Goal: Check status: Check status

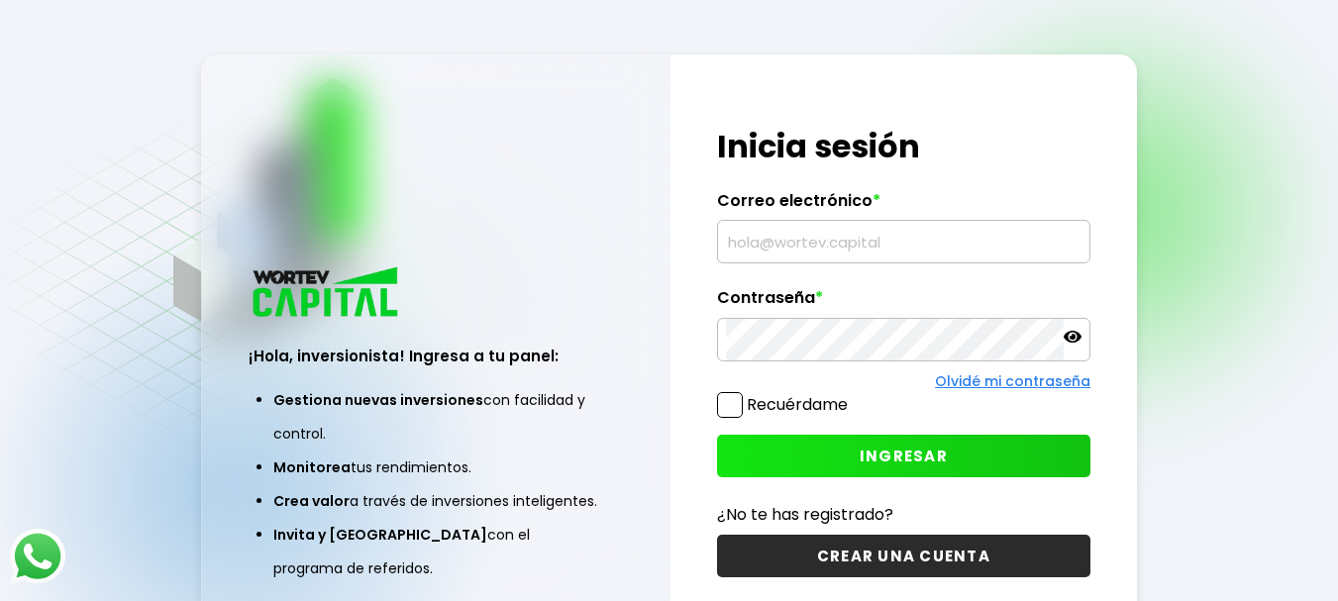
type input "[EMAIL_ADDRESS][DOMAIN_NAME]"
click at [736, 397] on span at bounding box center [730, 405] width 26 height 26
click at [852, 395] on input "Recuérdame" at bounding box center [852, 395] width 0 height 0
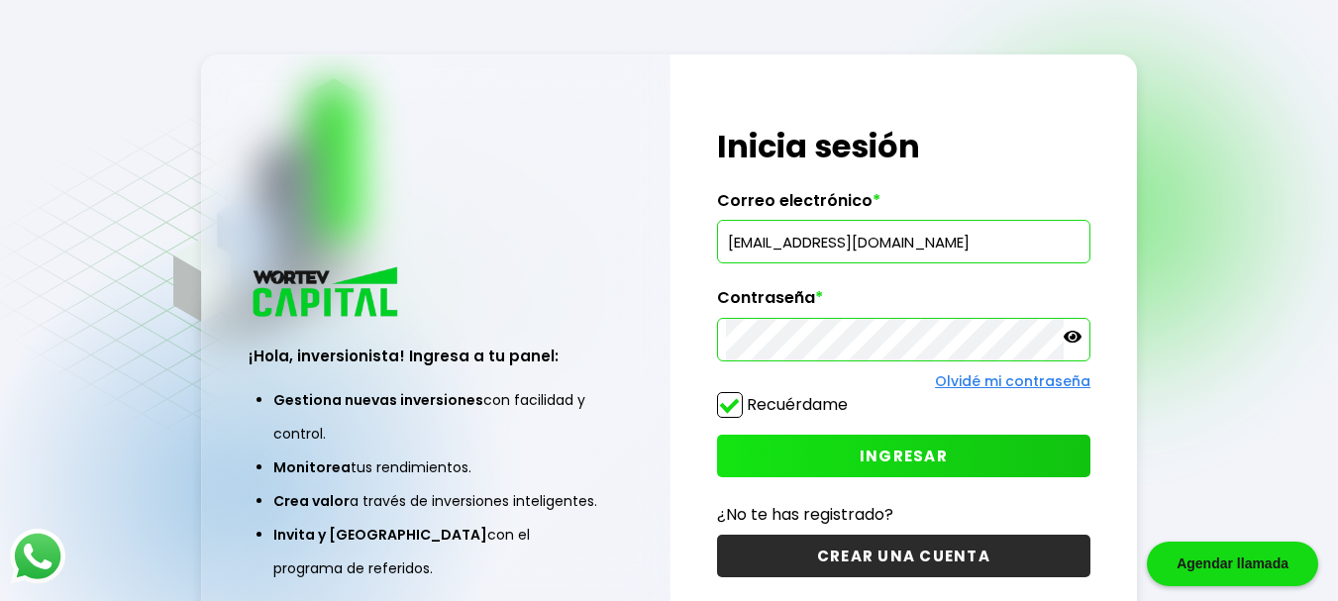
click at [824, 457] on button "INGRESAR" at bounding box center [903, 456] width 373 height 43
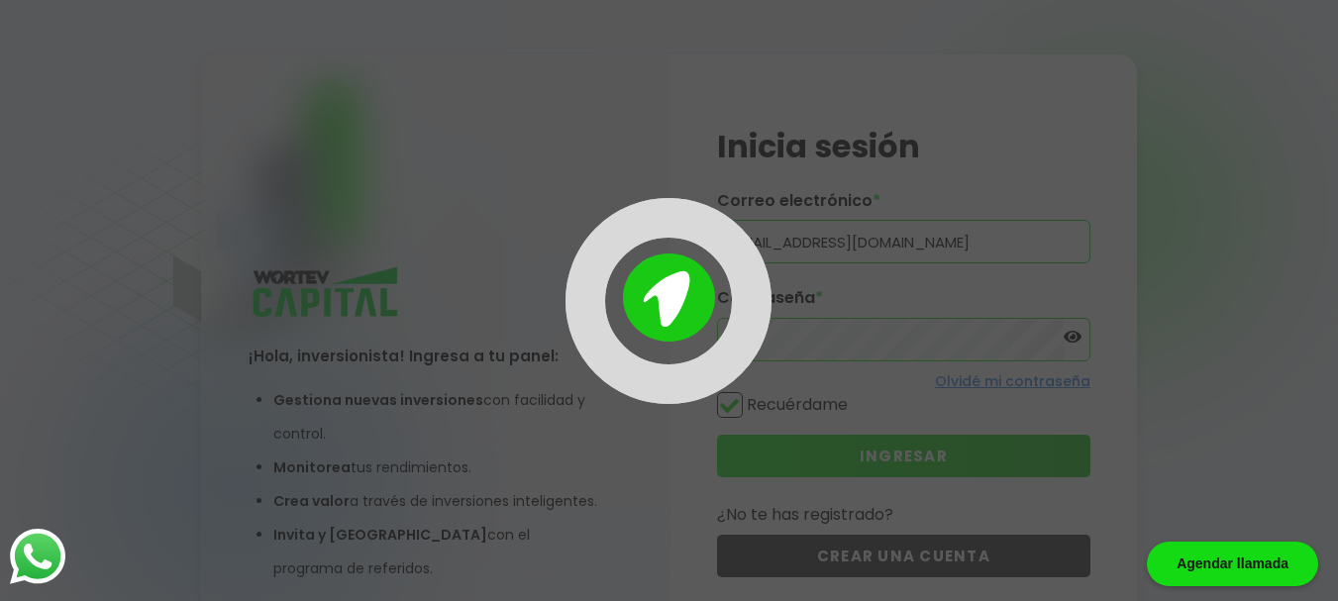
click at [824, 457] on div at bounding box center [669, 300] width 1338 height 601
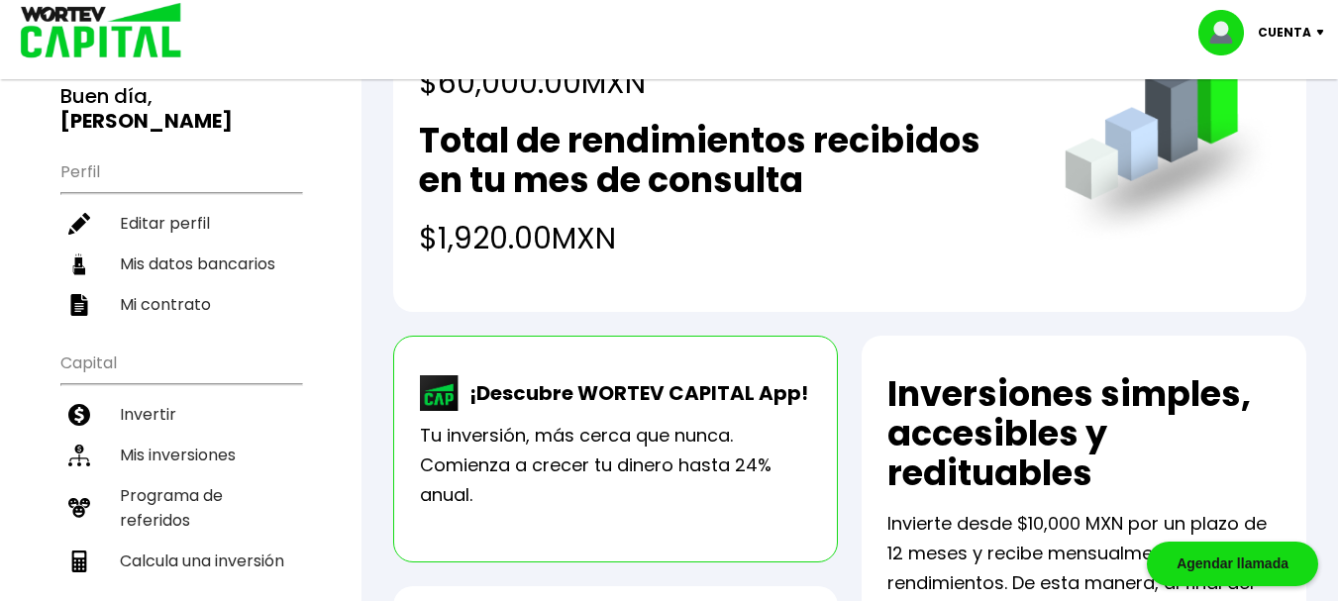
scroll to position [99, 0]
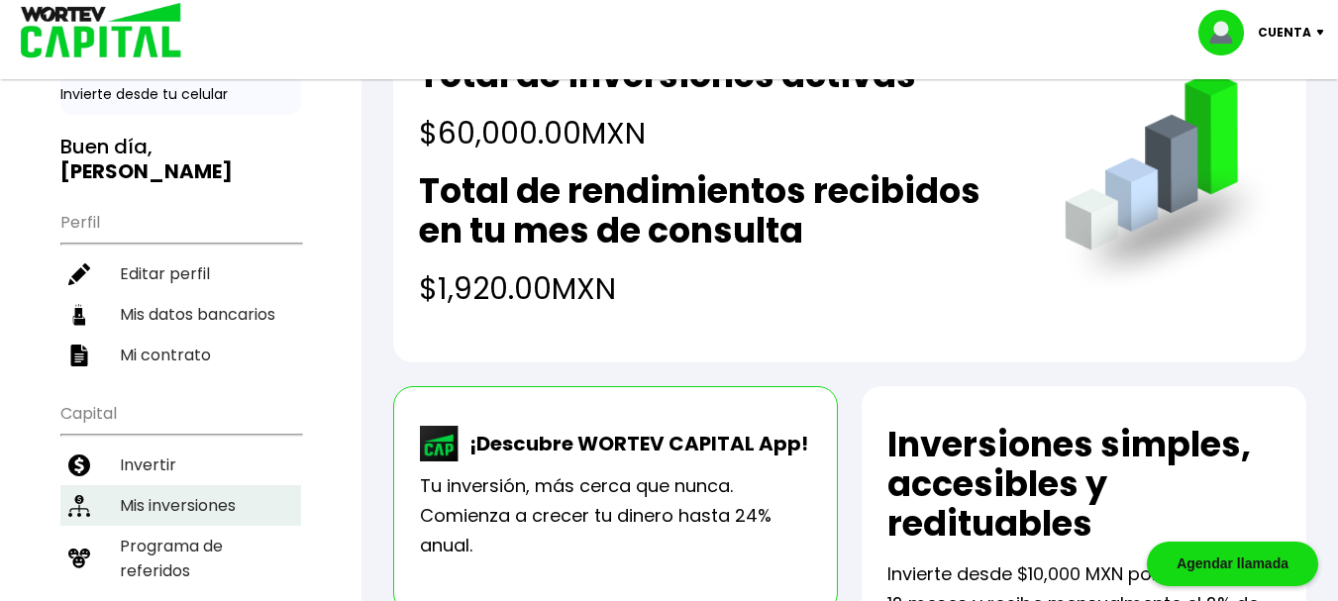
click at [202, 490] on li "Mis inversiones" at bounding box center [180, 505] width 241 height 41
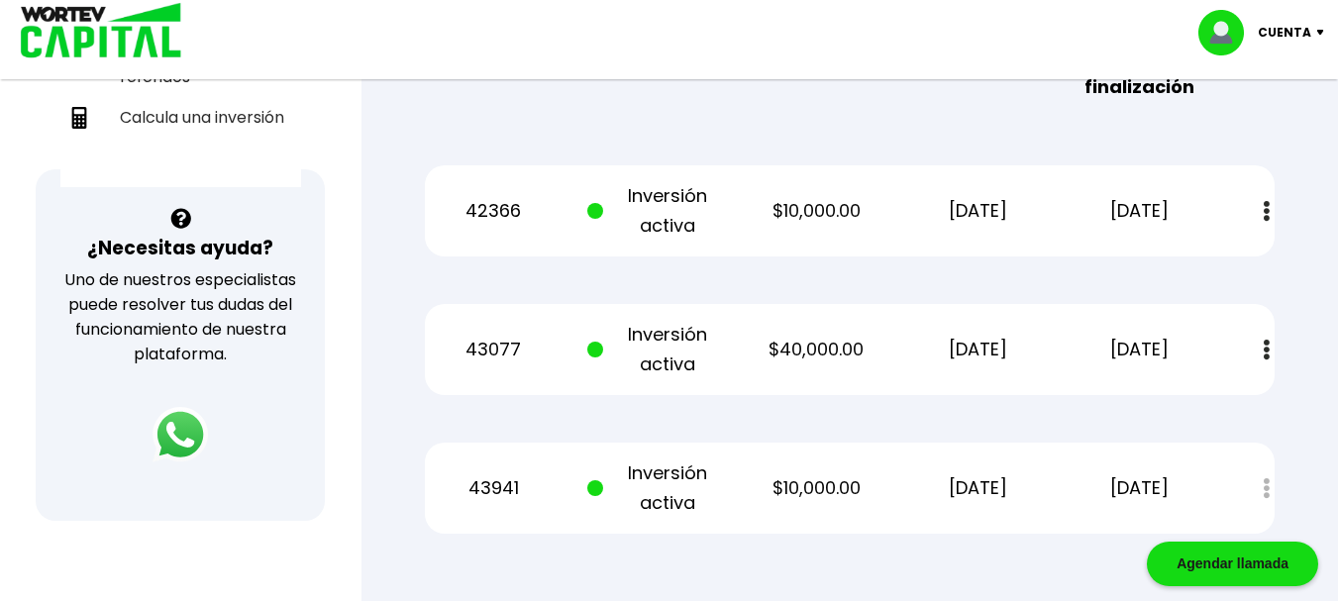
scroll to position [594, 0]
click at [803, 246] on div "Mis inversiones Como inversionista activo de WORTEV CAPITAL, apoyas el crecimie…" at bounding box center [849, 77] width 913 height 975
